Goal: Task Accomplishment & Management: Manage account settings

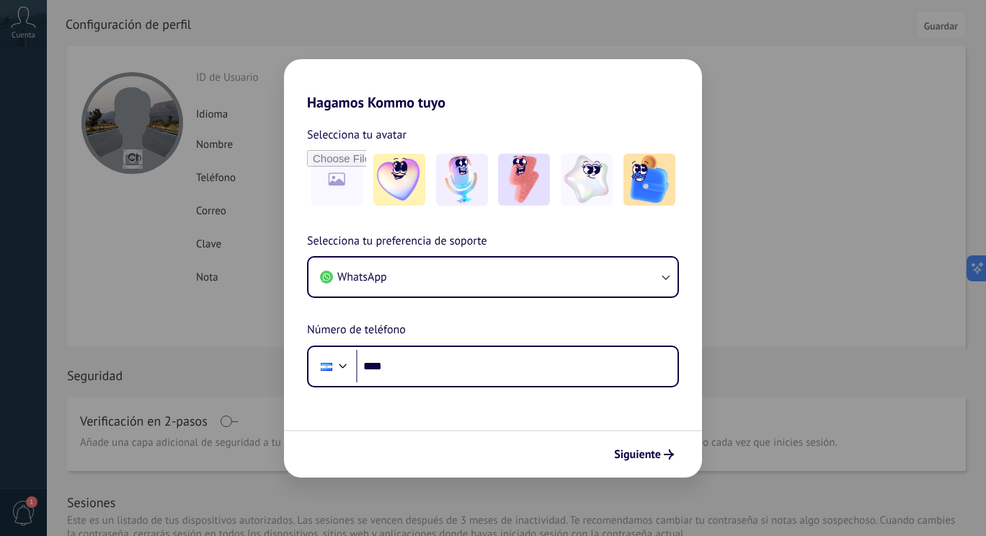
click at [645, 466] on button "Siguiente" at bounding box center [644, 454] width 73 height 25
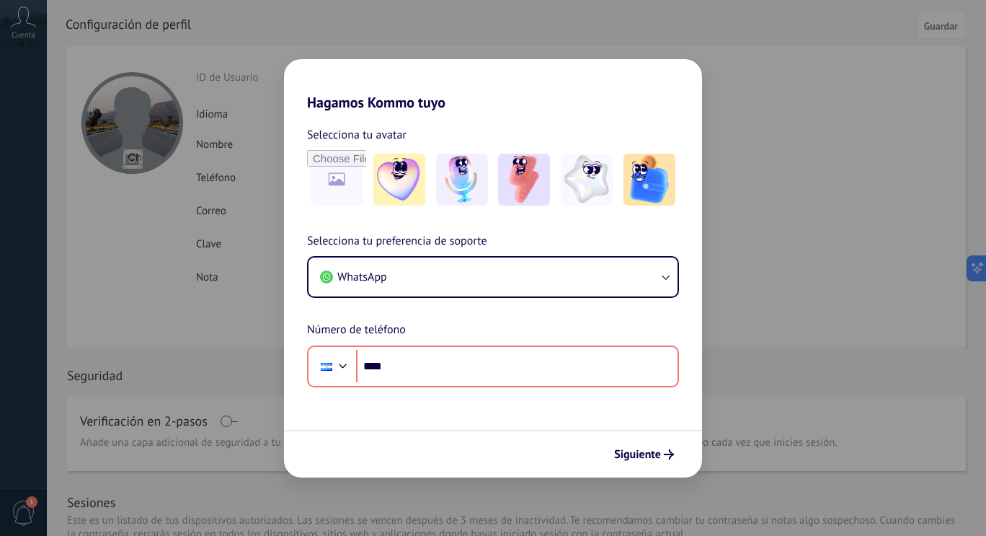
click at [645, 466] on button "Siguiente" at bounding box center [644, 454] width 73 height 25
click at [825, 460] on div "Hagamos Kommo tuyo Selecciona tu avatar Selecciona tu preferencia de soporte Wh…" at bounding box center [493, 268] width 986 height 536
